Goal: Information Seeking & Learning: Learn about a topic

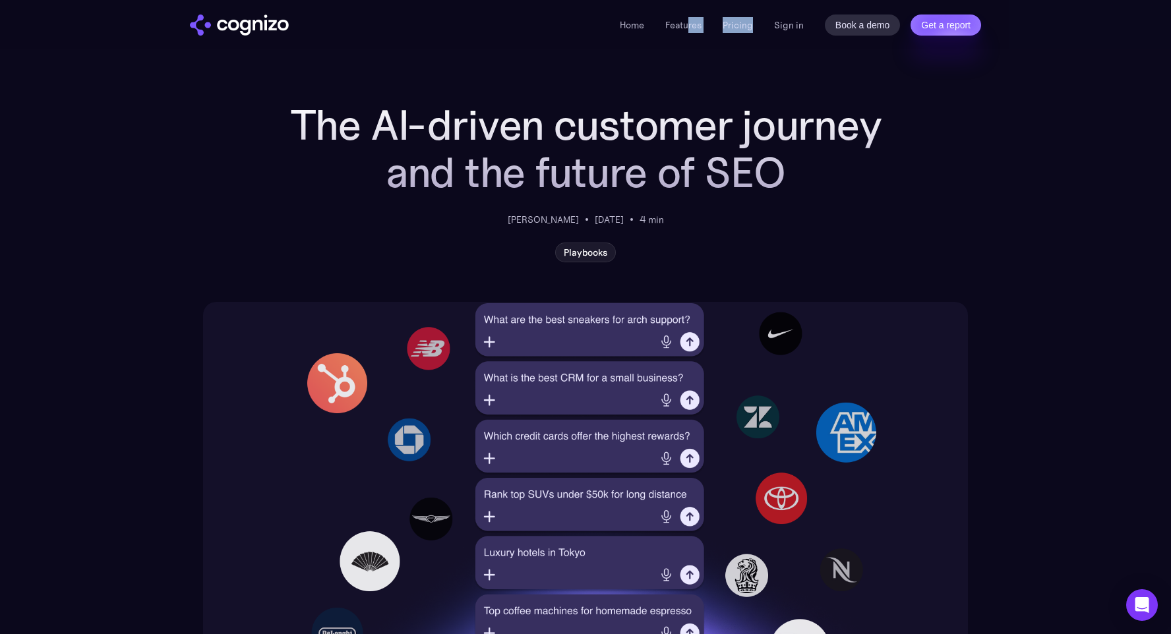
drag, startPoint x: 694, startPoint y: 38, endPoint x: 690, endPoint y: 32, distance: 7.1
click at [690, 32] on div "Home Features Pricing Book a demo Get a report Sign in Book a demo Get a report" at bounding box center [586, 24] width 950 height 49
click at [690, 32] on li "Features" at bounding box center [683, 25] width 36 height 16
click at [688, 27] on link "Features" at bounding box center [683, 25] width 36 height 12
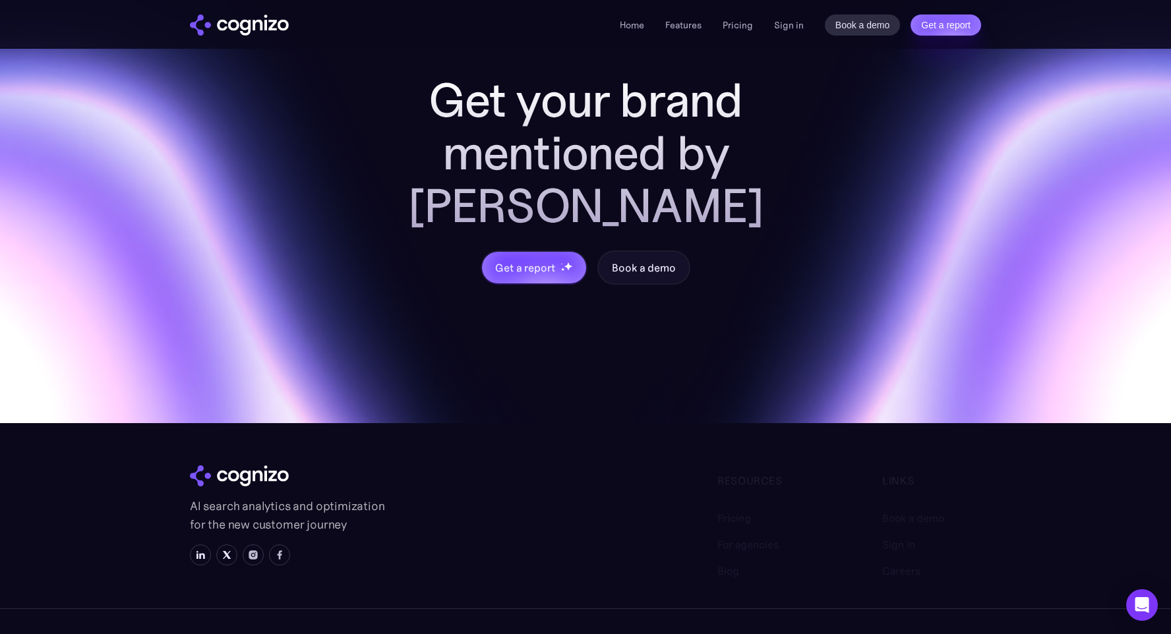
scroll to position [5175, 0]
